Goal: Use online tool/utility: Use online tool/utility

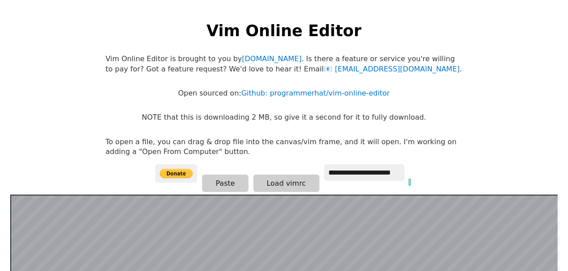
scroll to position [173, 0]
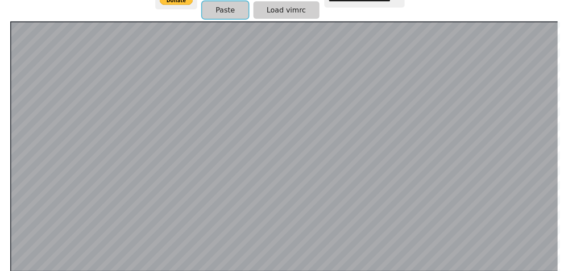
click at [228, 12] on button "Paste" at bounding box center [225, 9] width 46 height 17
click at [229, 15] on button "Paste" at bounding box center [225, 9] width 46 height 17
click at [228, 5] on button "Paste" at bounding box center [225, 9] width 46 height 17
click at [242, 8] on button "Paste" at bounding box center [225, 9] width 46 height 17
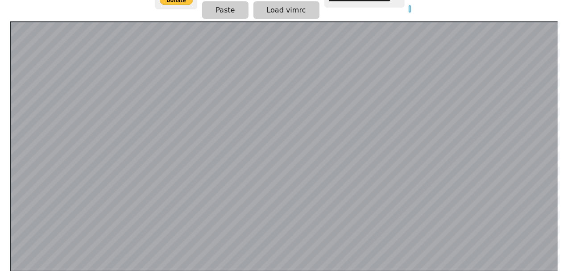
scroll to position [173, 0]
